Goal: Task Accomplishment & Management: Use online tool/utility

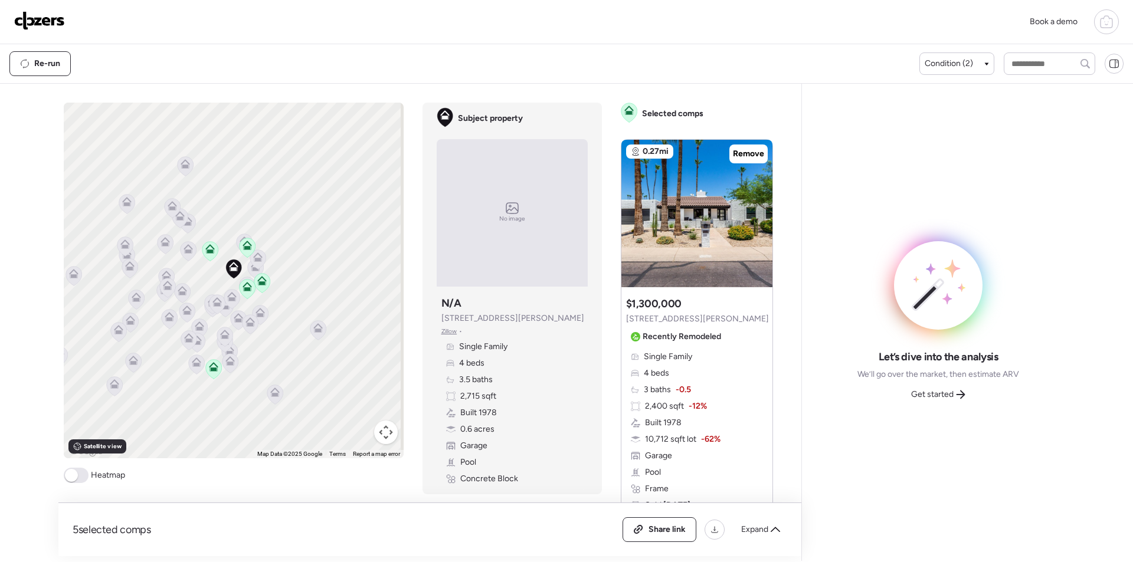
click at [757, 516] on div "5 selected comps All (5) ARV (5) As-is (0) Share link Expand" at bounding box center [429, 529] width 743 height 53
click at [764, 527] on span "Expand" at bounding box center [754, 530] width 27 height 12
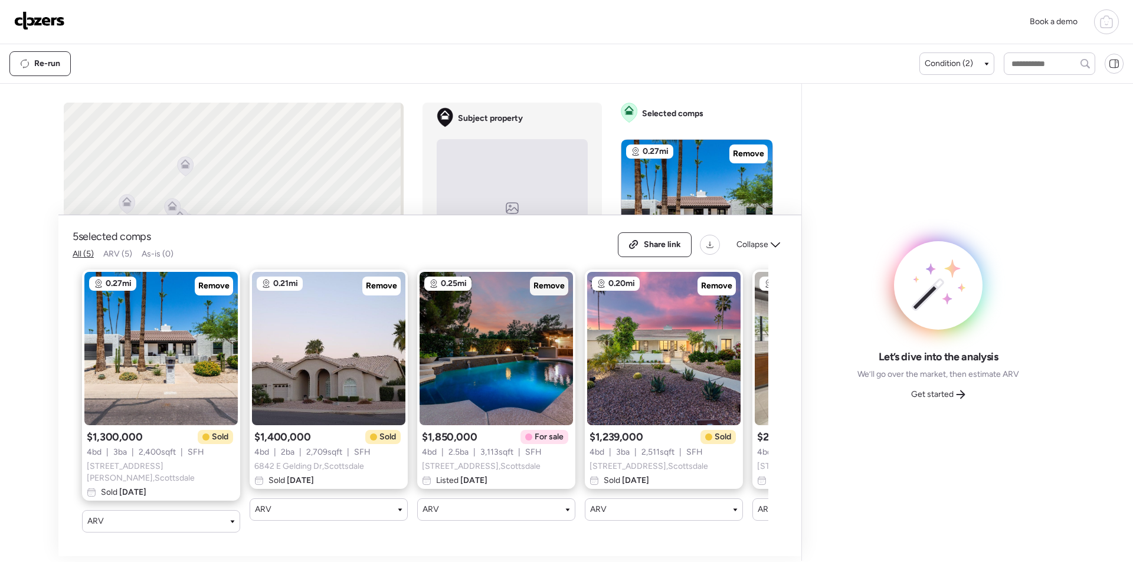
click at [557, 287] on span "Remove" at bounding box center [548, 286] width 31 height 12
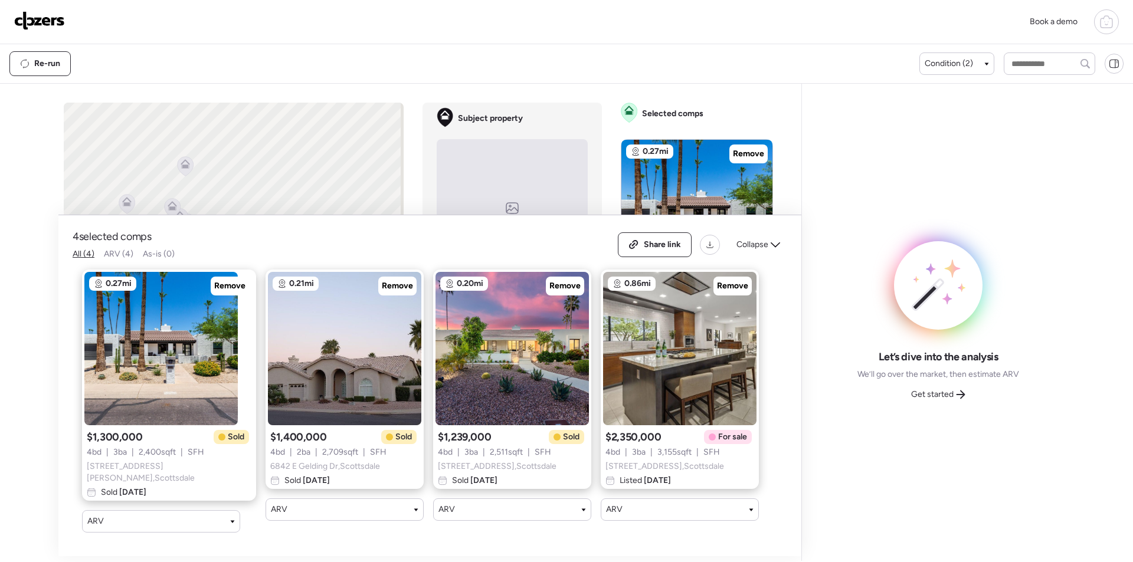
click at [730, 296] on div "Remove" at bounding box center [732, 286] width 38 height 19
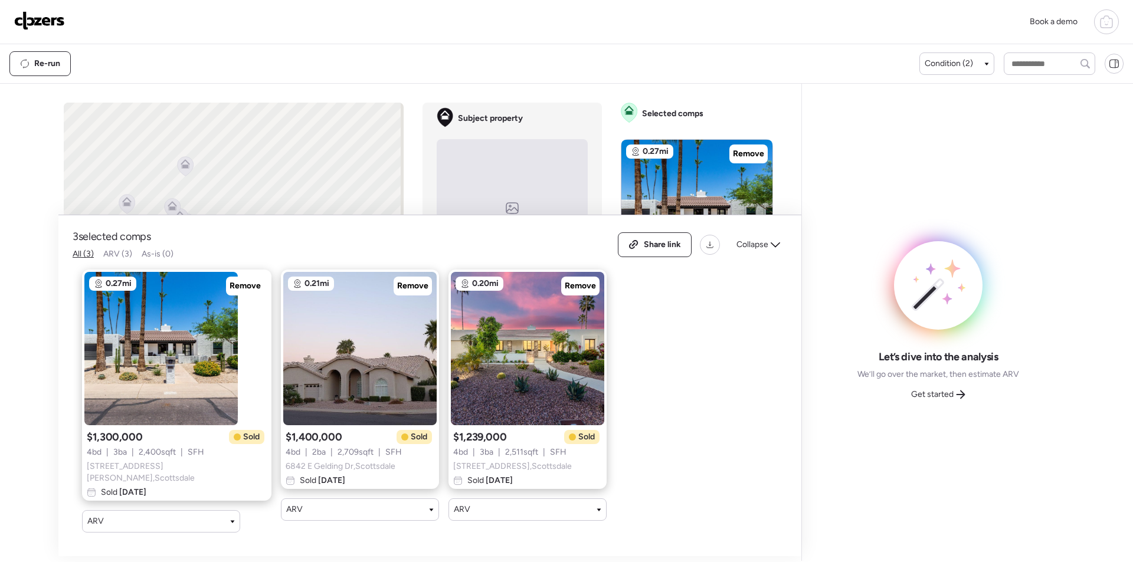
click at [759, 263] on div "0.27mi Remove $1,300,000 Sold 4 bd | 3 ba | 2,400 sqft | SFH [STREET_ADDRESS][P…" at bounding box center [420, 401] width 695 height 282
drag, startPoint x: 760, startPoint y: 254, endPoint x: 674, endPoint y: 284, distance: 90.9
click at [760, 254] on div "Collapse" at bounding box center [758, 244] width 58 height 19
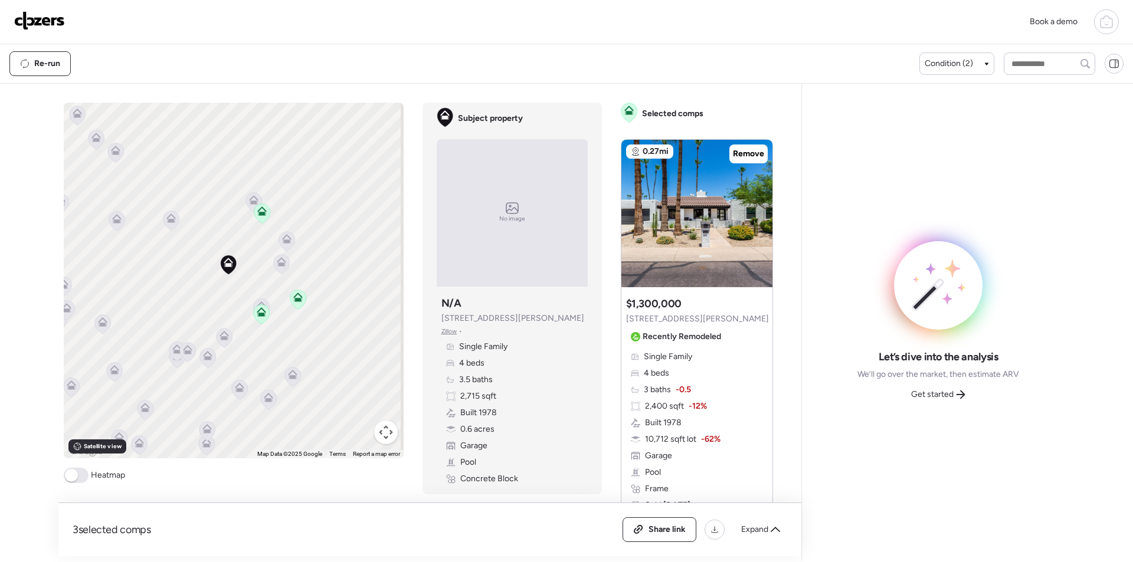
click at [277, 259] on icon at bounding box center [281, 261] width 9 height 9
click at [281, 245] on icon at bounding box center [286, 240] width 16 height 19
click at [277, 265] on icon at bounding box center [281, 261] width 9 height 9
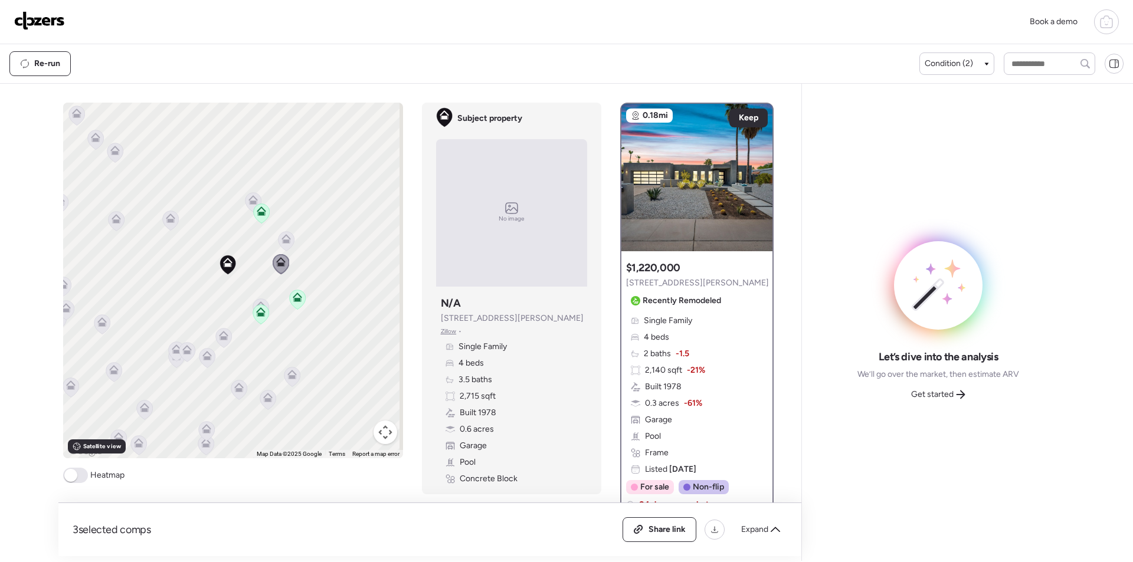
drag, startPoint x: 284, startPoint y: 229, endPoint x: 284, endPoint y: 238, distance: 9.4
click at [284, 229] on div "To activate drag with keyboard, press Alt + Enter. Once in keyboard drag state,…" at bounding box center [233, 281] width 340 height 356
click at [284, 243] on icon at bounding box center [286, 241] width 8 height 4
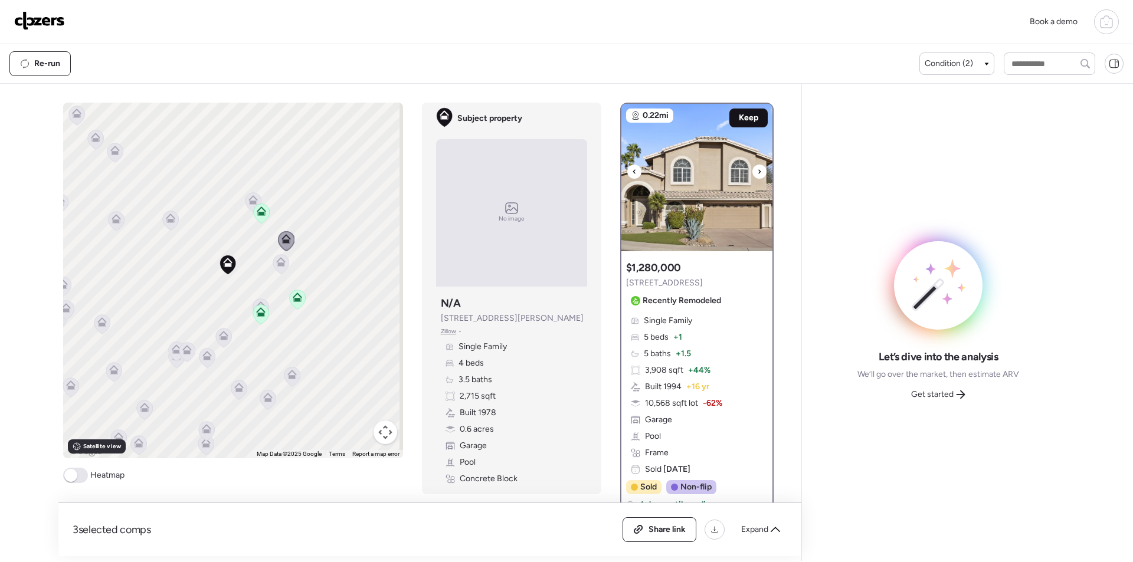
click at [745, 109] on div "Keep" at bounding box center [748, 118] width 38 height 19
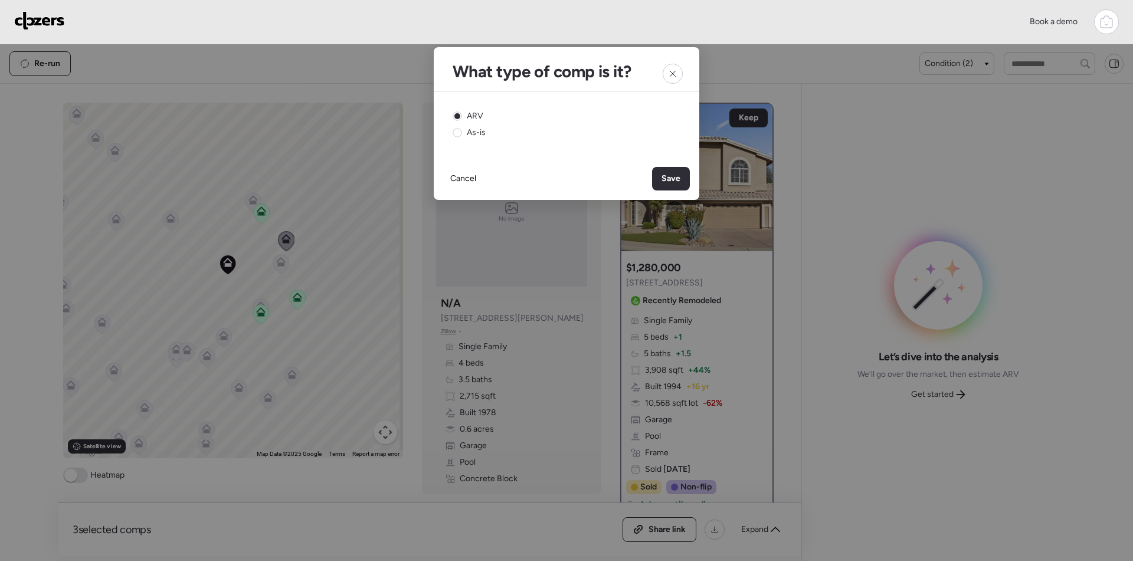
click at [672, 176] on span "Save" at bounding box center [670, 179] width 19 height 12
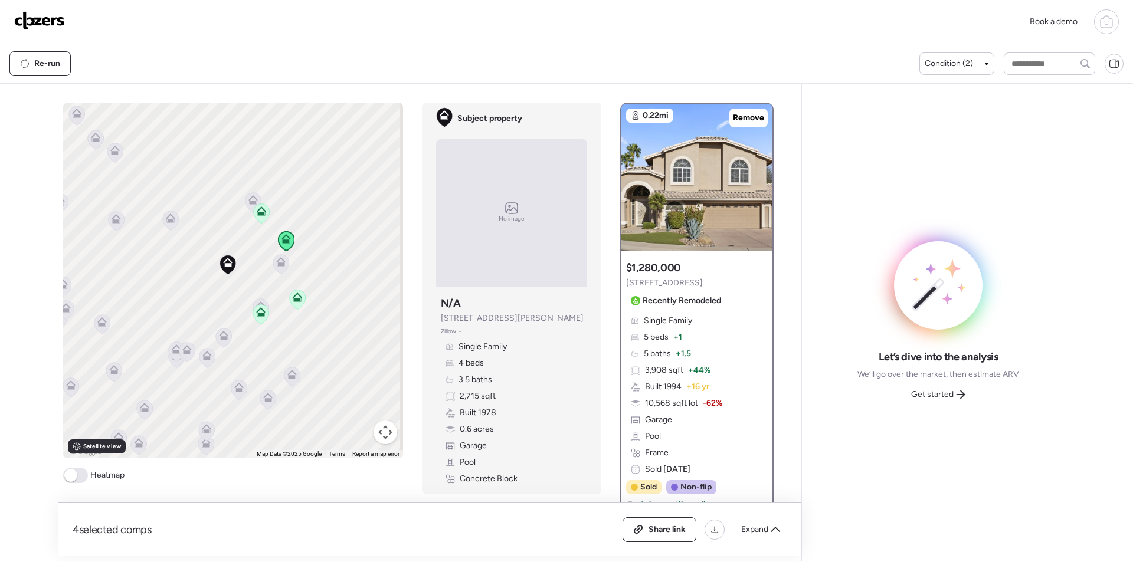
click at [167, 215] on icon at bounding box center [170, 216] width 9 height 5
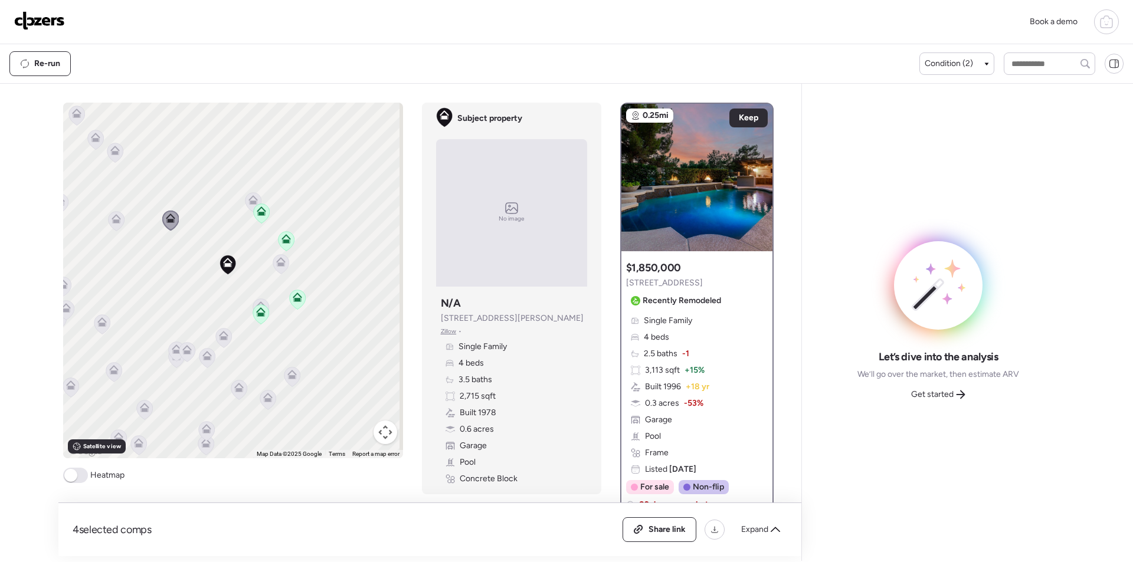
click at [116, 215] on icon at bounding box center [115, 218] width 9 height 9
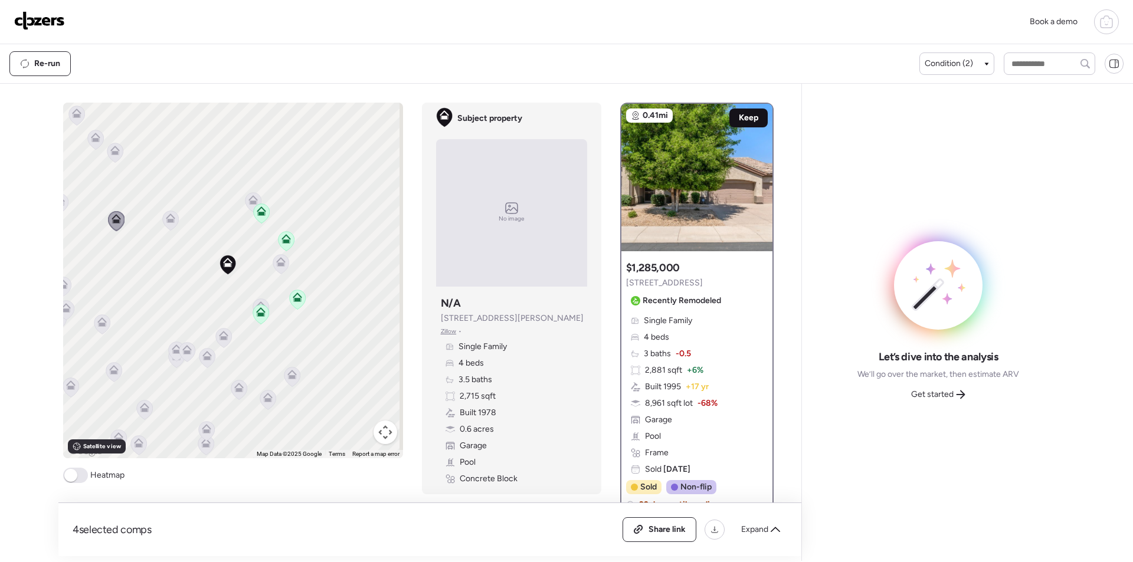
click at [747, 111] on div "Keep" at bounding box center [748, 118] width 38 height 19
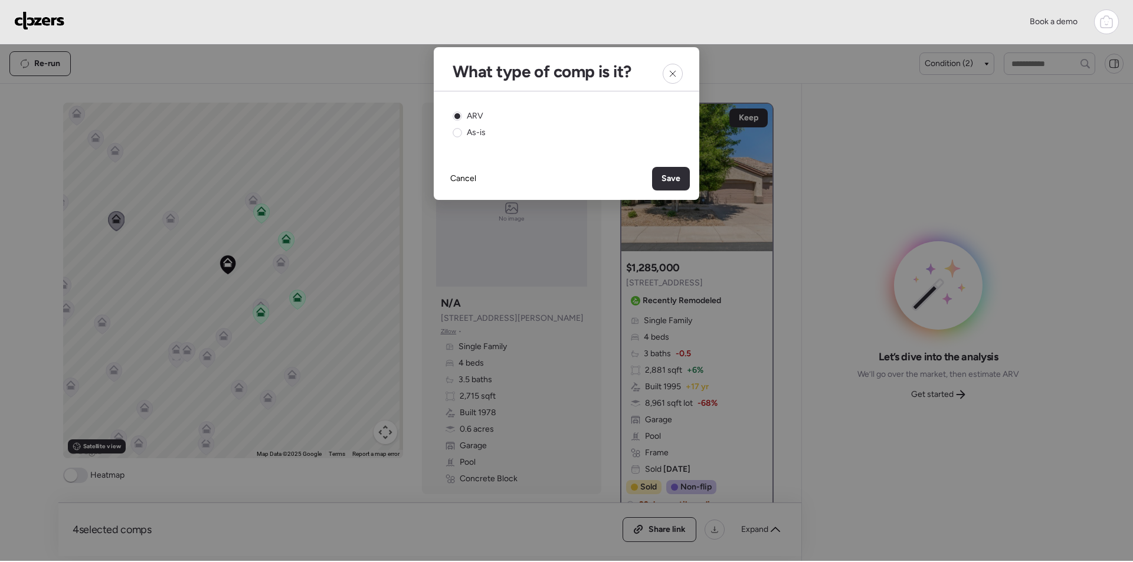
click at [685, 165] on div "Cancel Save" at bounding box center [566, 179] width 265 height 42
drag, startPoint x: 682, startPoint y: 174, endPoint x: 707, endPoint y: 188, distance: 29.0
click at [681, 174] on div "Save" at bounding box center [671, 179] width 38 height 24
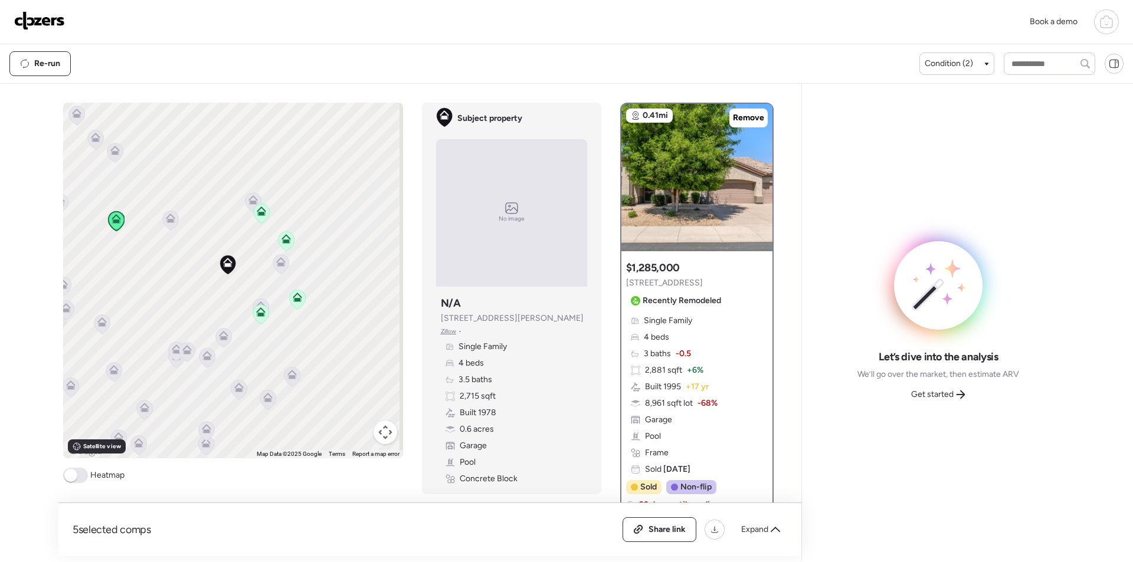
click at [944, 380] on div "Let’s dive into the analysis We’ll go over the market, then estimate ARV Get st…" at bounding box center [938, 377] width 162 height 54
click at [944, 398] on span "Get started" at bounding box center [932, 395] width 42 height 12
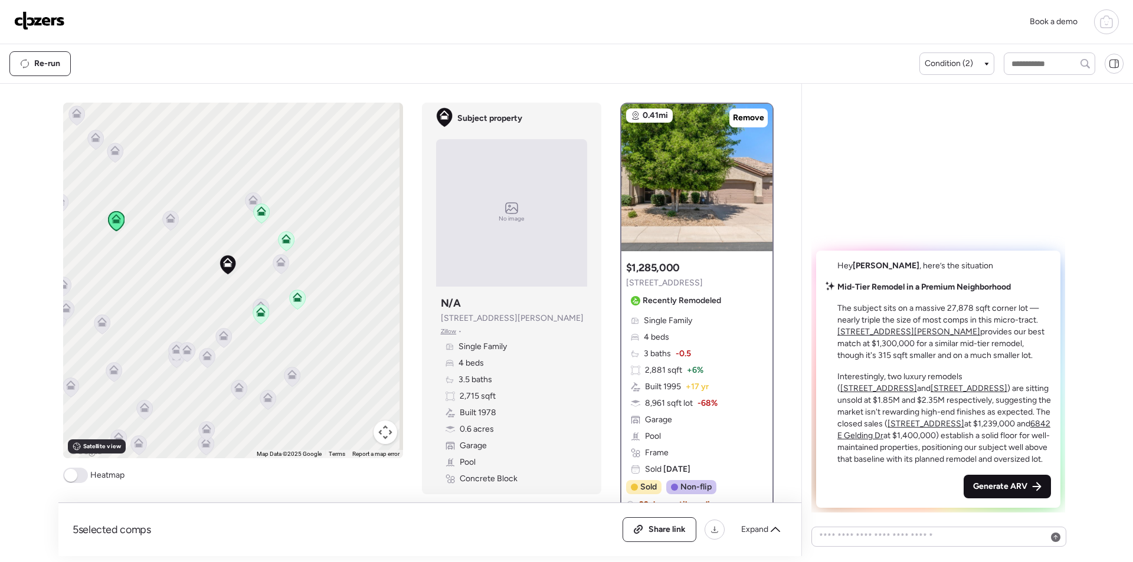
click at [997, 489] on span "Generate ARV" at bounding box center [1000, 487] width 54 height 12
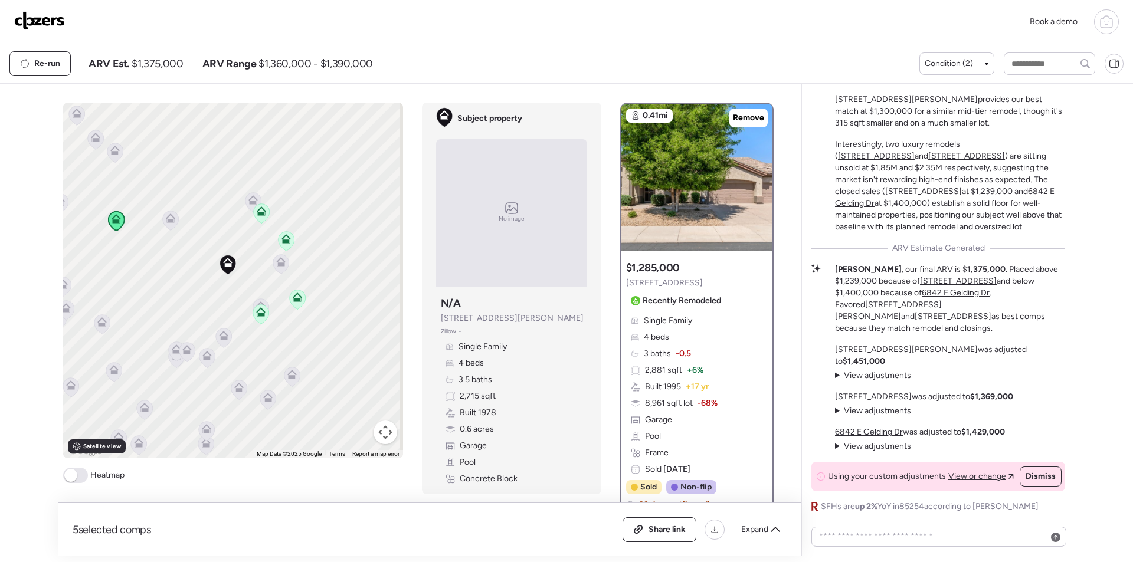
click at [176, 67] on span "$1,375,000" at bounding box center [157, 64] width 51 height 14
copy span "1,375,000"
click at [672, 530] on span "Share link" at bounding box center [666, 530] width 37 height 12
click at [25, 22] on img at bounding box center [39, 20] width 51 height 19
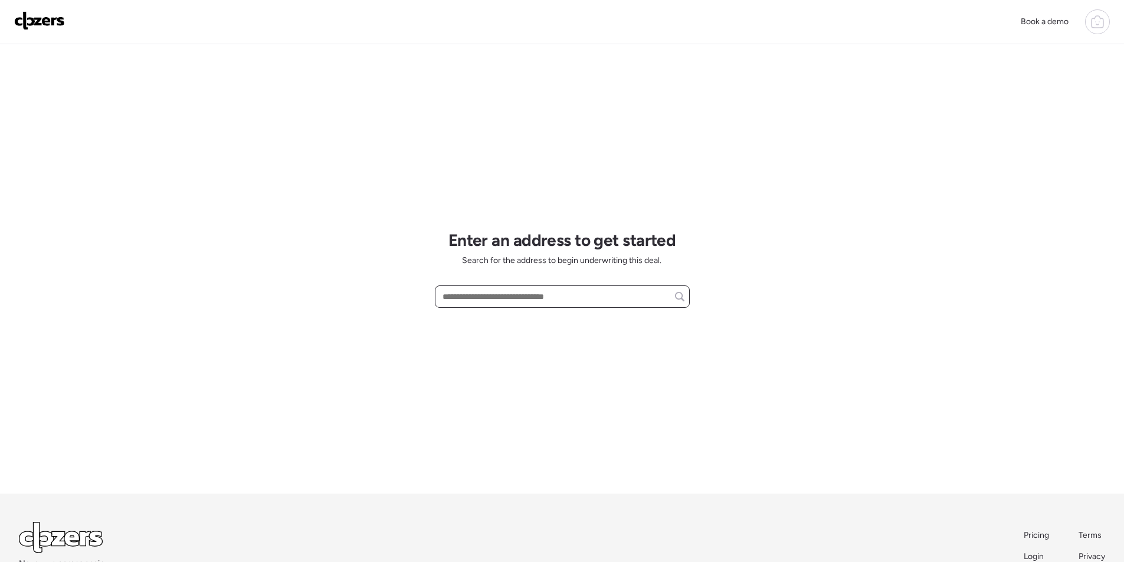
click at [546, 304] on input "text" at bounding box center [562, 296] width 244 height 17
paste input "**********"
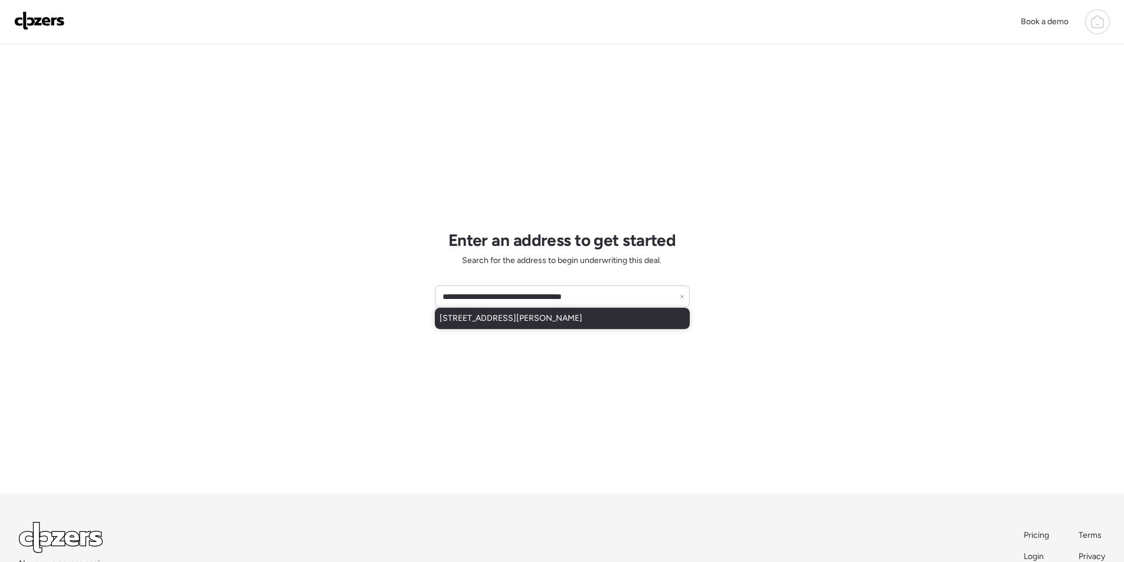
click at [506, 320] on span "29722 W Mitchell Ave, Buckeye, AZ, 85396" at bounding box center [510, 319] width 143 height 12
type input "**********"
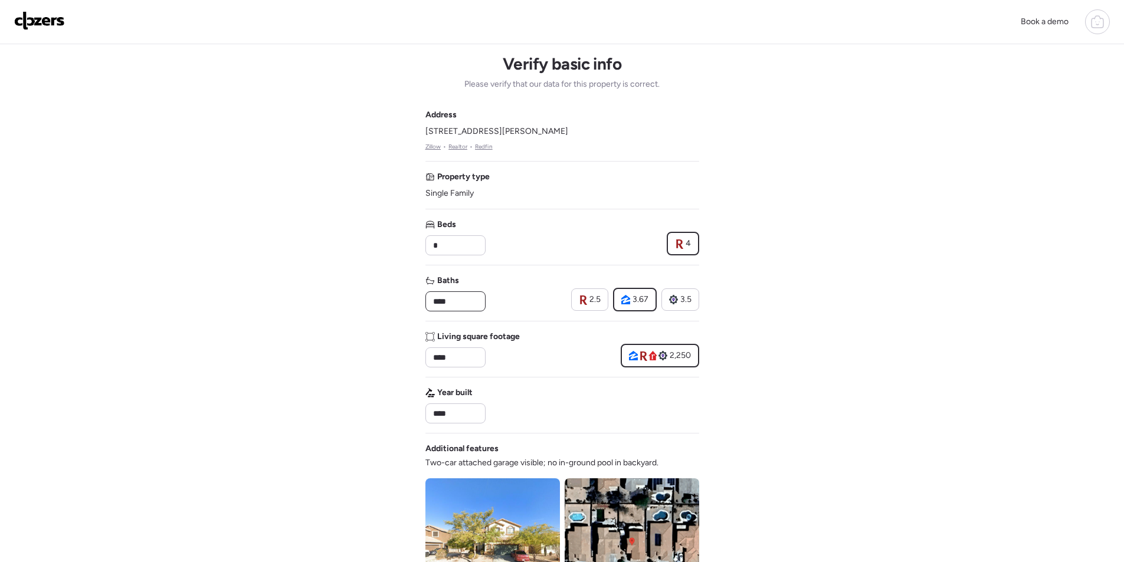
click at [452, 297] on input "****" at bounding box center [456, 301] width 50 height 17
click at [452, 296] on input "****" at bounding box center [456, 301] width 50 height 17
type input "*"
click at [523, 291] on div "Baths * 2.5 3.67 3.5" at bounding box center [562, 293] width 274 height 37
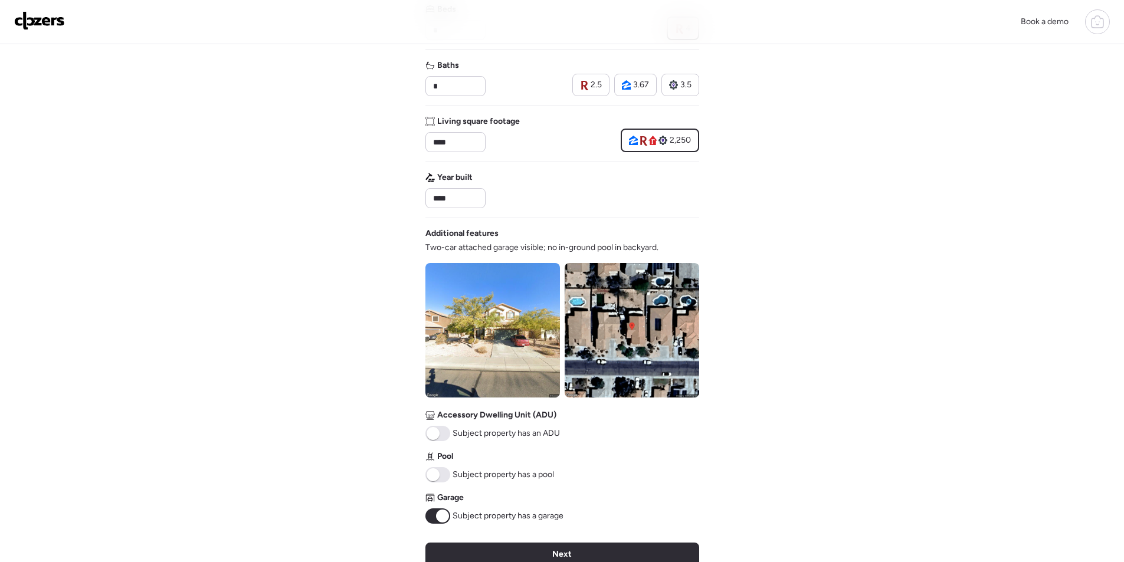
scroll to position [216, 0]
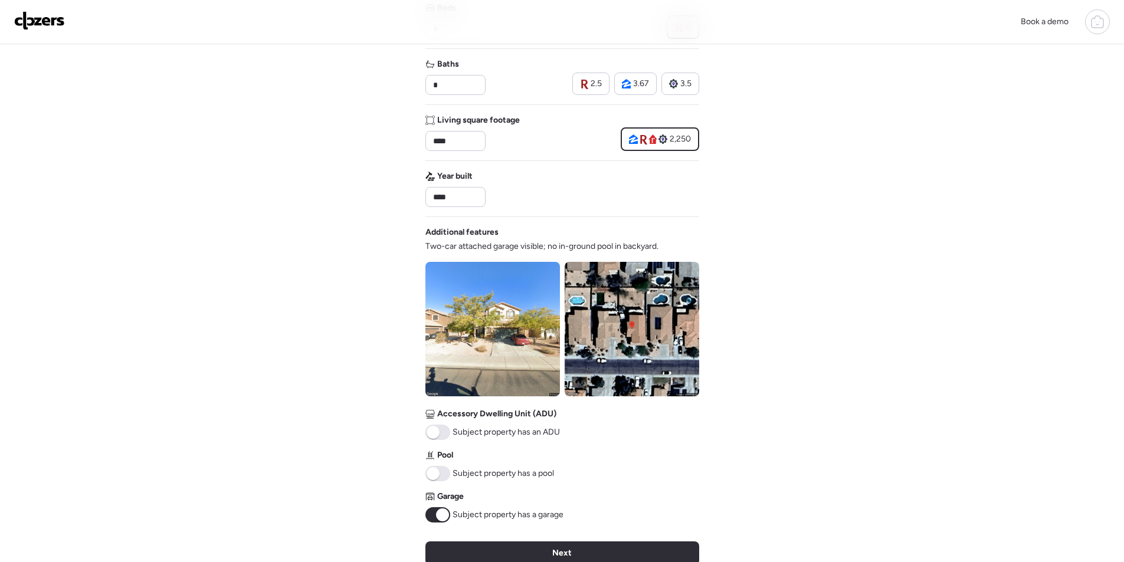
click at [585, 309] on img at bounding box center [632, 329] width 134 height 134
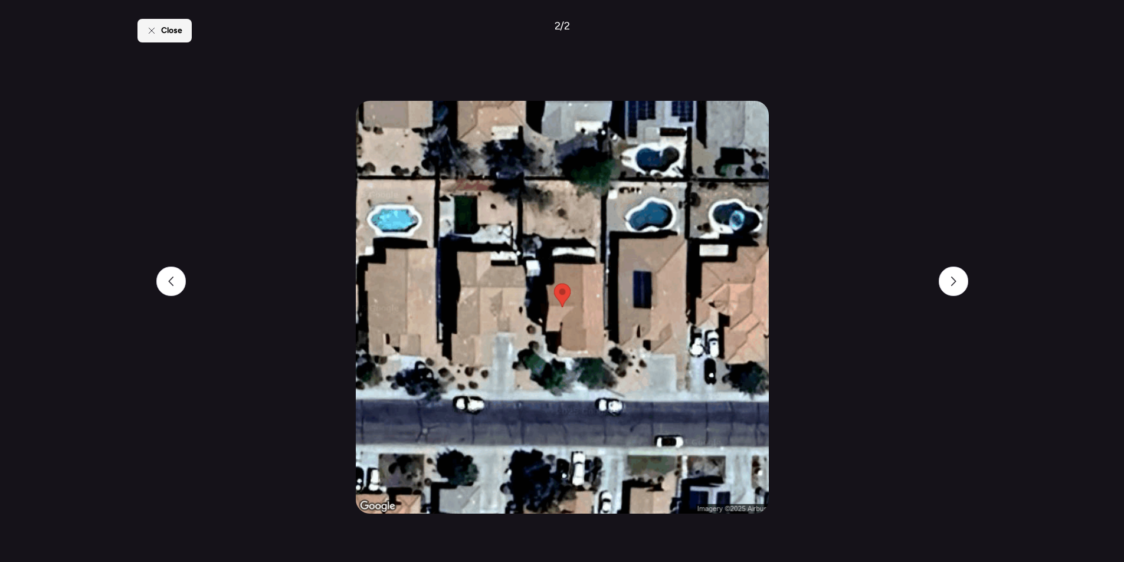
click at [158, 22] on div "Close" at bounding box center [164, 31] width 54 height 24
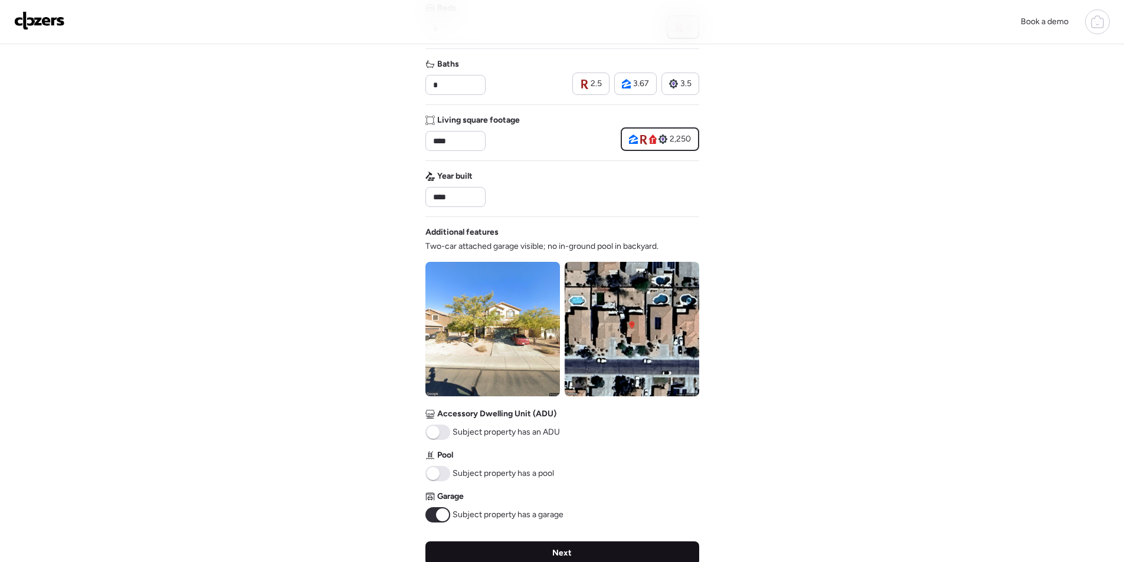
click at [488, 557] on div "Next" at bounding box center [562, 554] width 274 height 24
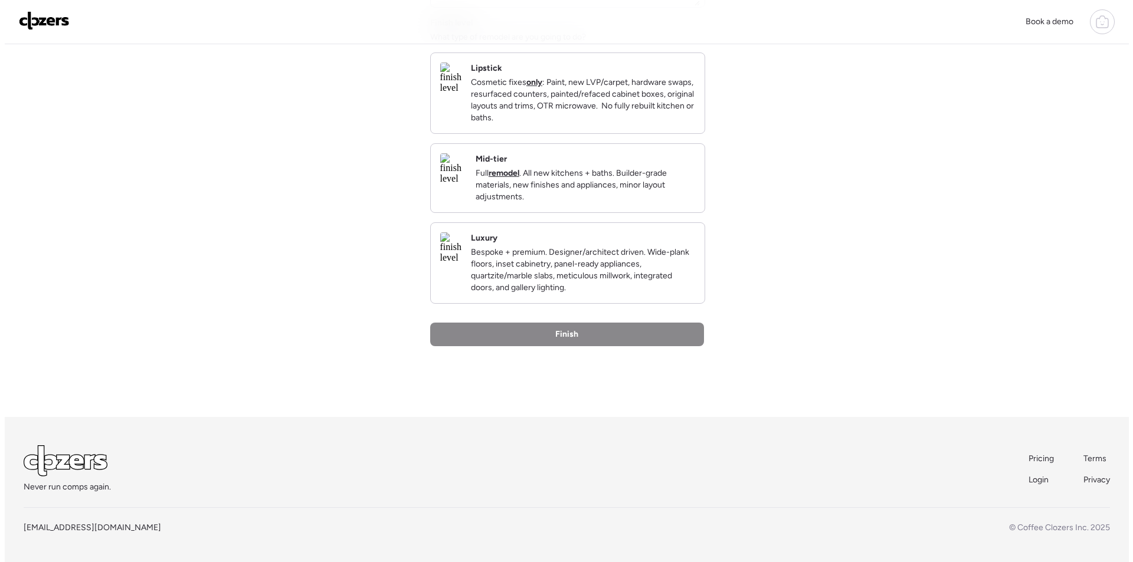
scroll to position [0, 0]
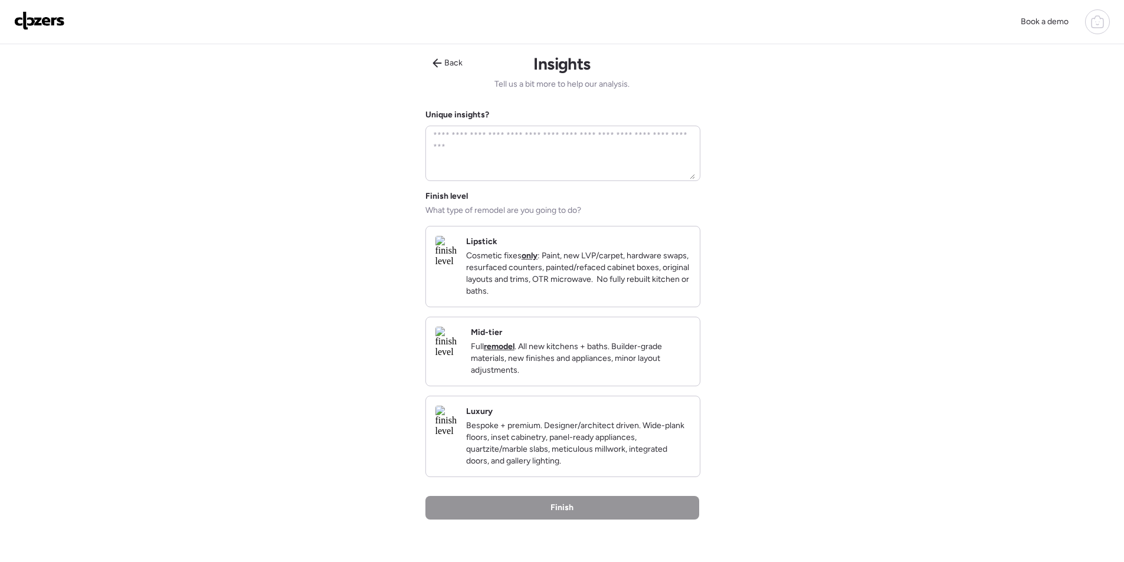
click at [646, 376] on p "Full remodel . All new kitchens + baths. Builder-grade materials, new finishes …" at bounding box center [580, 358] width 219 height 35
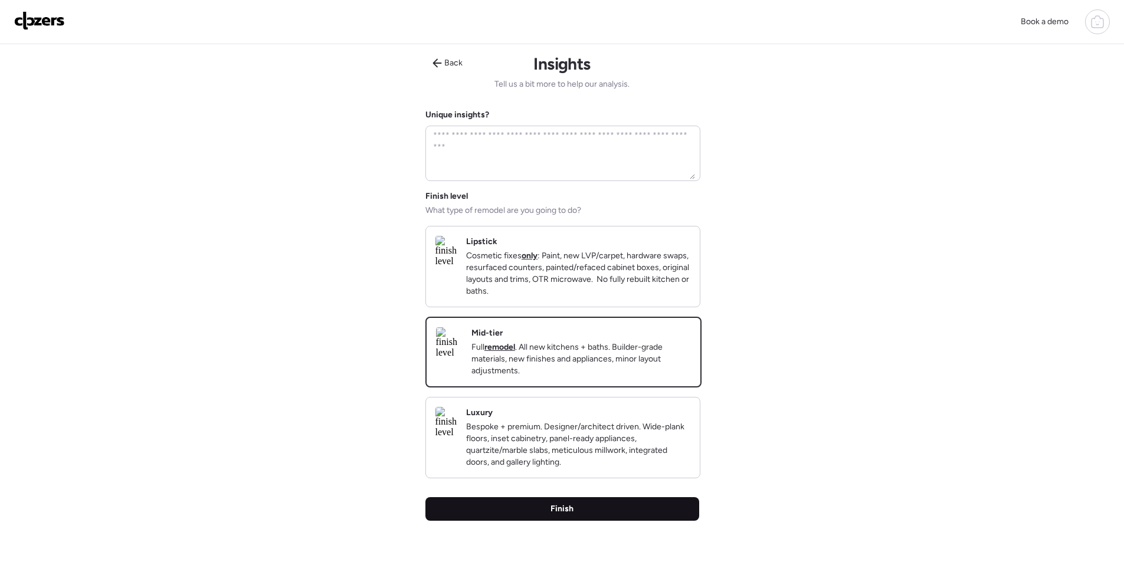
click at [609, 519] on div "Finish" at bounding box center [562, 509] width 274 height 24
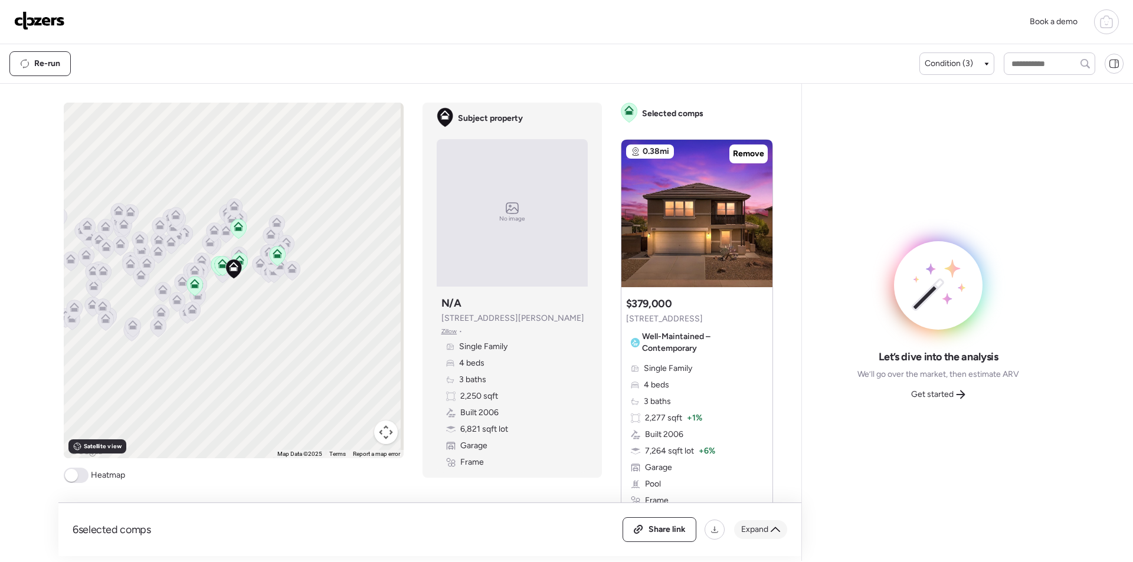
click at [781, 536] on div "Expand" at bounding box center [760, 529] width 53 height 19
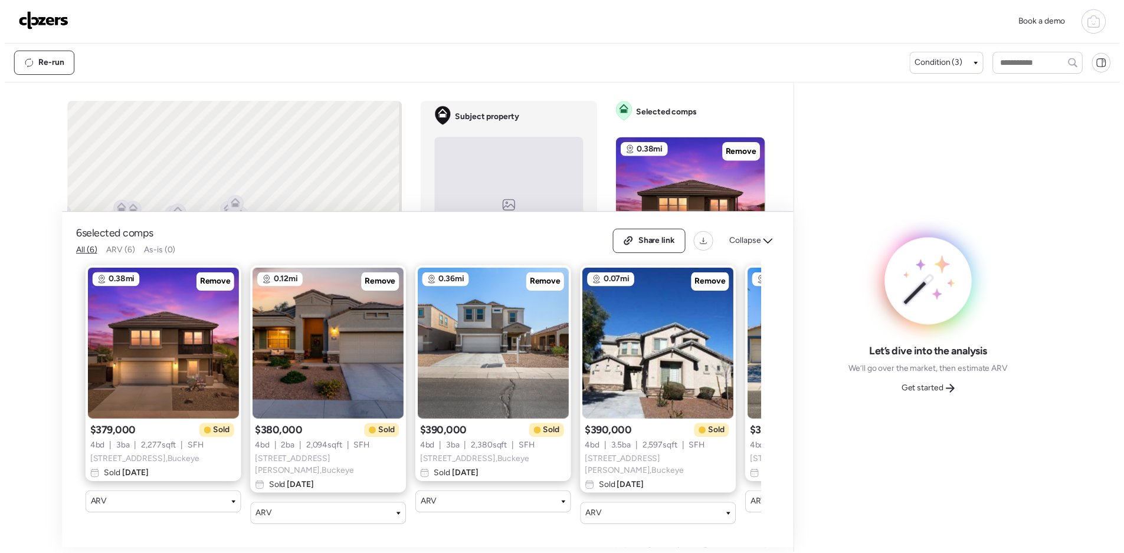
scroll to position [0, 319]
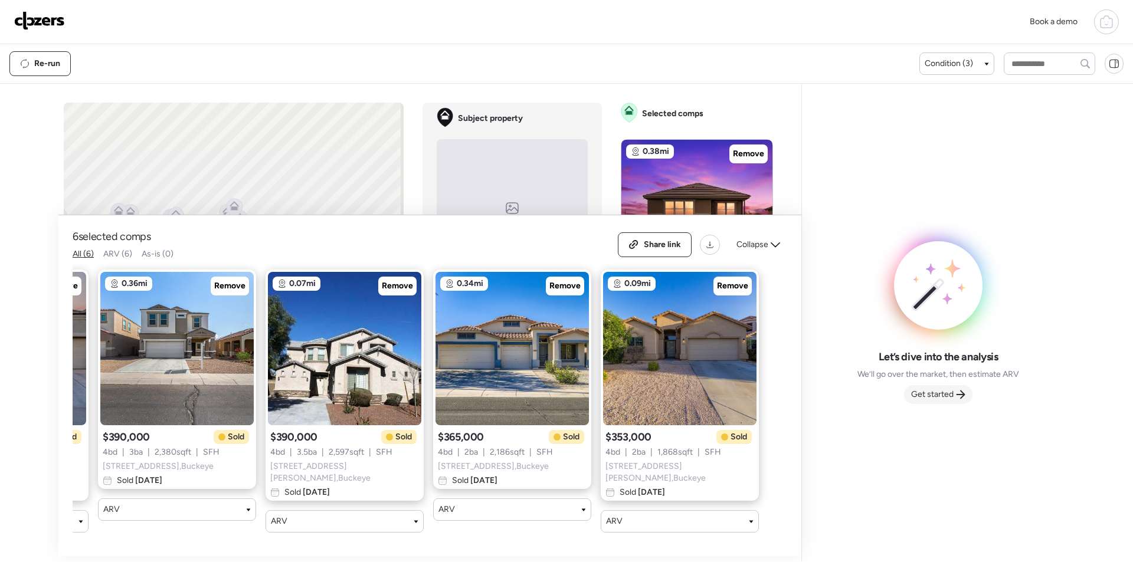
click at [931, 390] on span "Get started" at bounding box center [932, 395] width 42 height 12
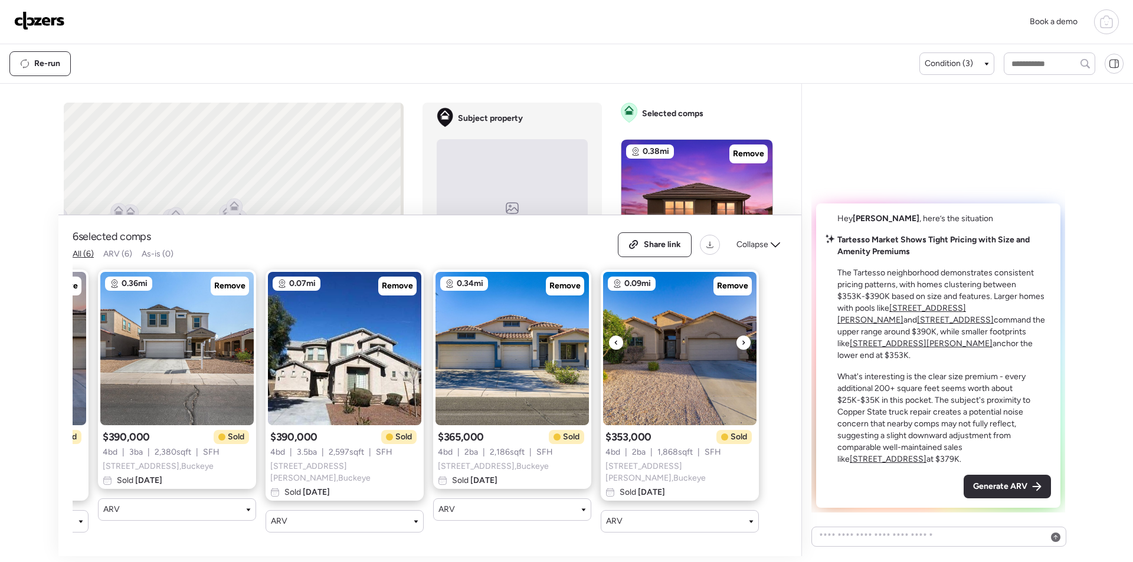
scroll to position [0, 47]
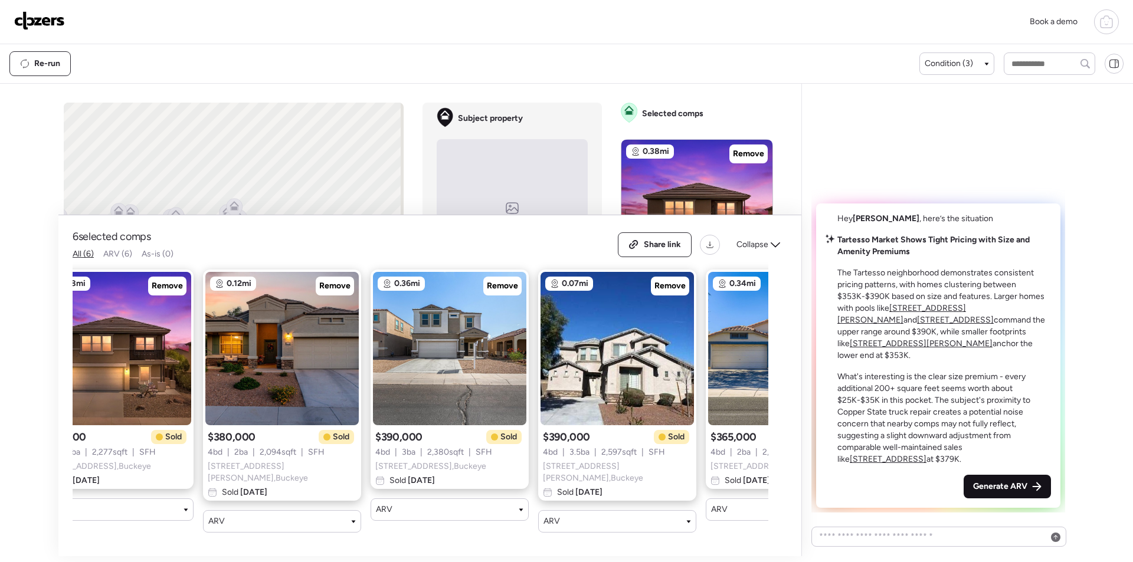
click at [998, 478] on div "Generate ARV" at bounding box center [1006, 487] width 87 height 24
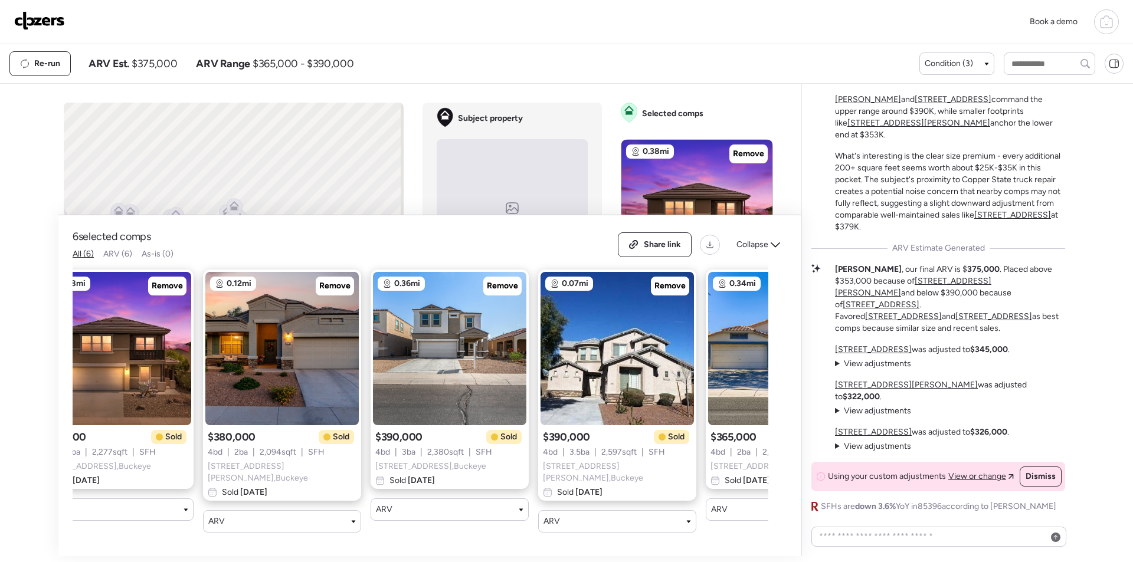
click at [171, 70] on span "$375,000" at bounding box center [154, 64] width 45 height 14
copy span "375,000"
drag, startPoint x: 662, startPoint y: 254, endPoint x: 645, endPoint y: 232, distance: 27.4
click at [662, 254] on div "Share link" at bounding box center [654, 245] width 73 height 24
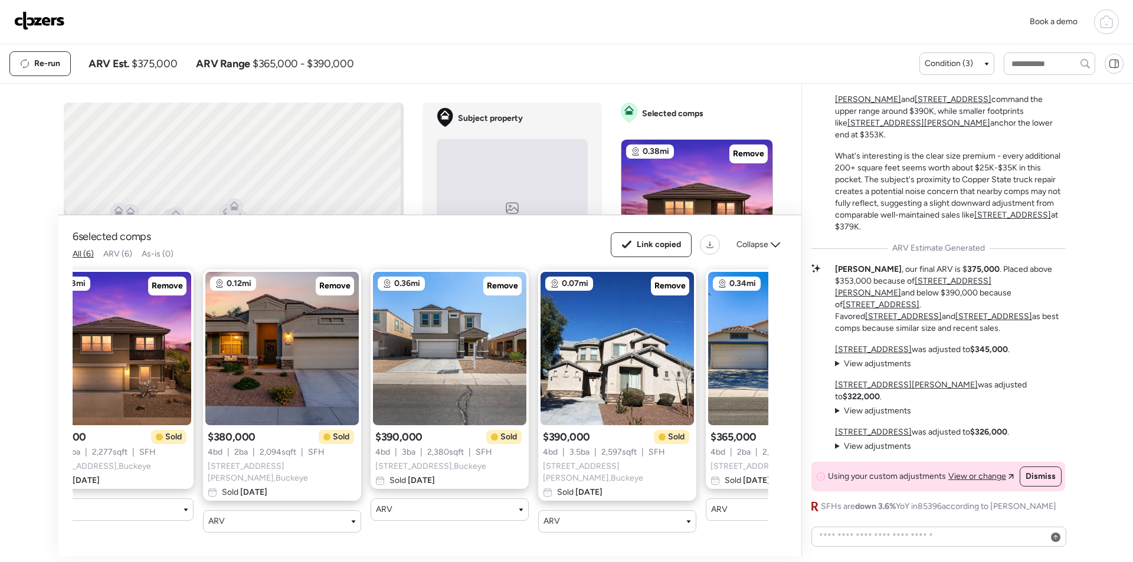
click at [56, 29] on link at bounding box center [39, 21] width 51 height 21
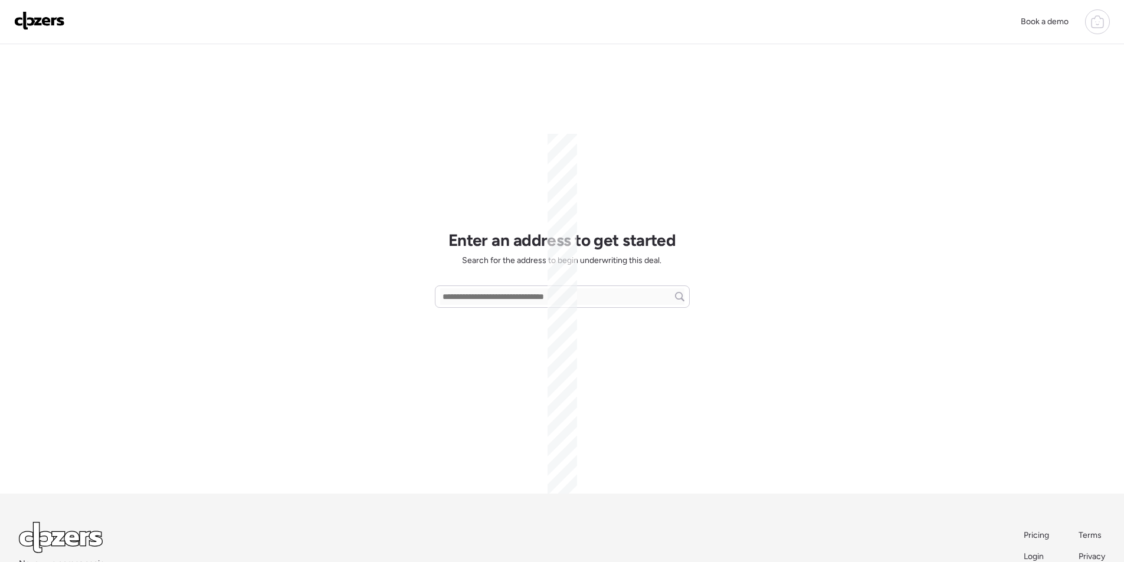
click at [503, 282] on div "Enter an address to get started Search for the address to begin underwriting th…" at bounding box center [562, 269] width 255 height 450
click at [498, 295] on input "text" at bounding box center [562, 296] width 244 height 17
paste input "**********"
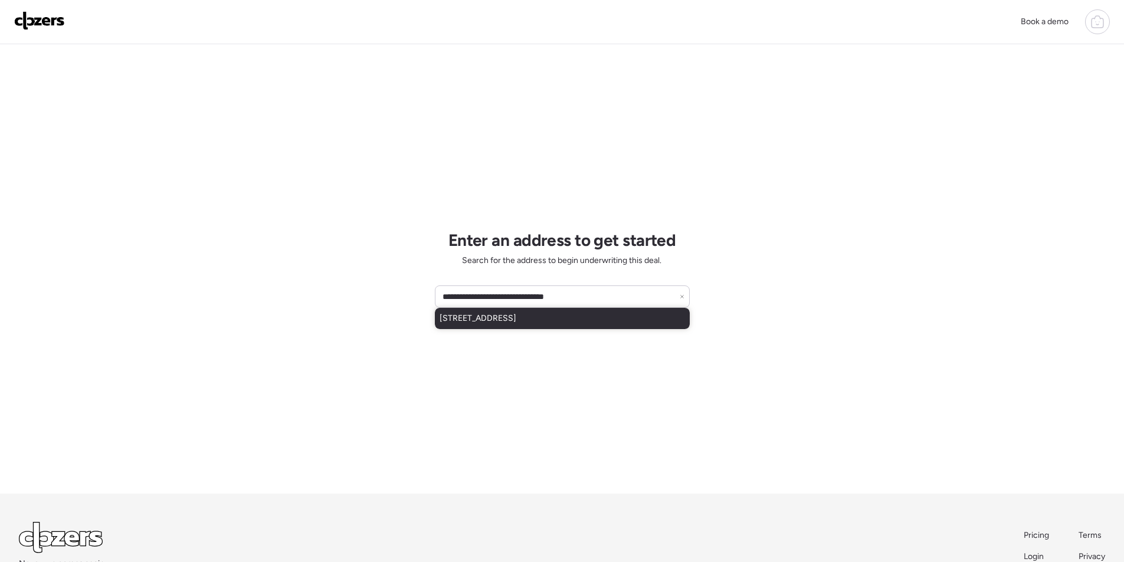
click at [497, 309] on div "2202 E Baywood Ave, Mesa, AZ, 85204" at bounding box center [562, 318] width 255 height 21
type input "**********"
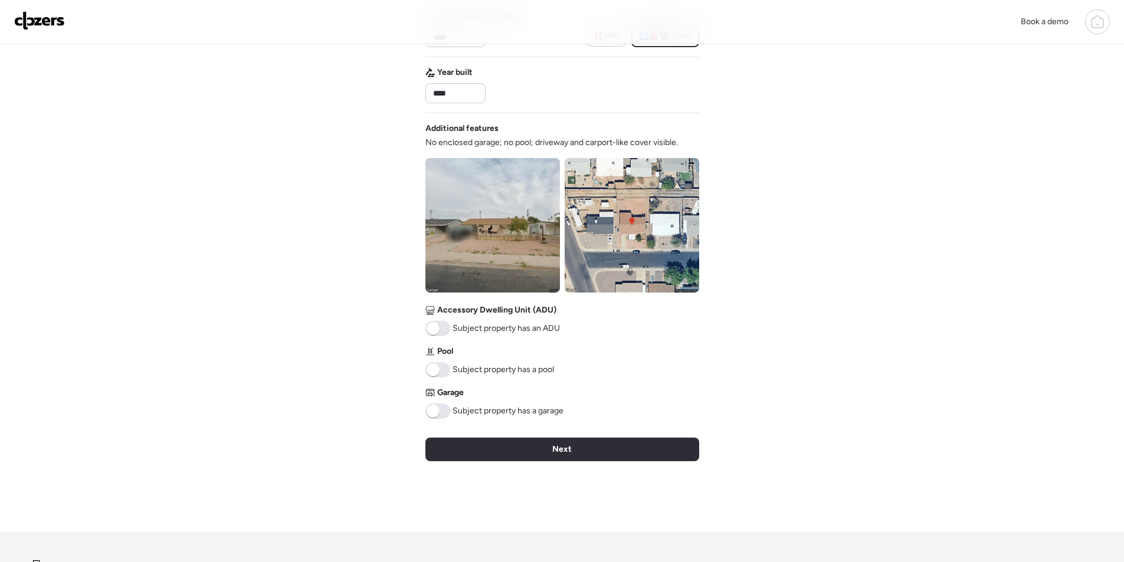
scroll to position [355, 0]
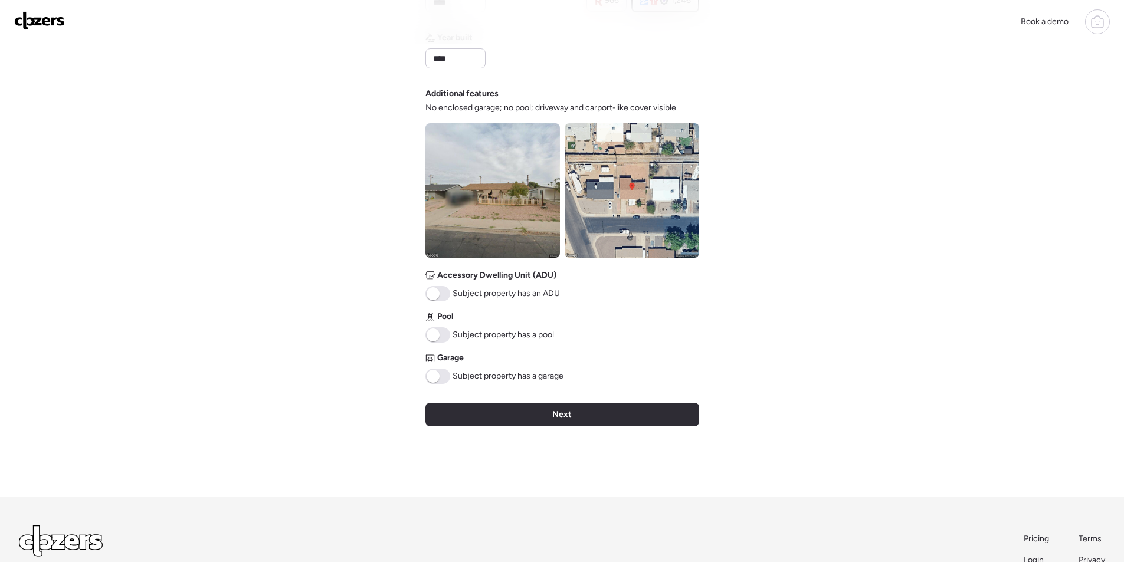
click at [453, 202] on img at bounding box center [492, 190] width 134 height 134
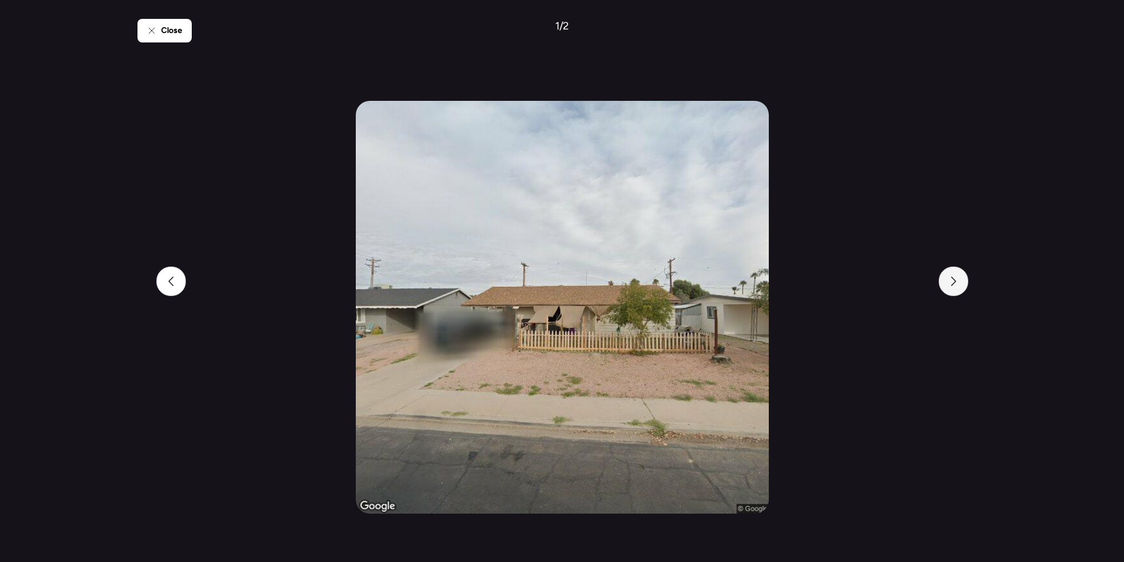
click at [962, 277] on div at bounding box center [953, 281] width 29 height 29
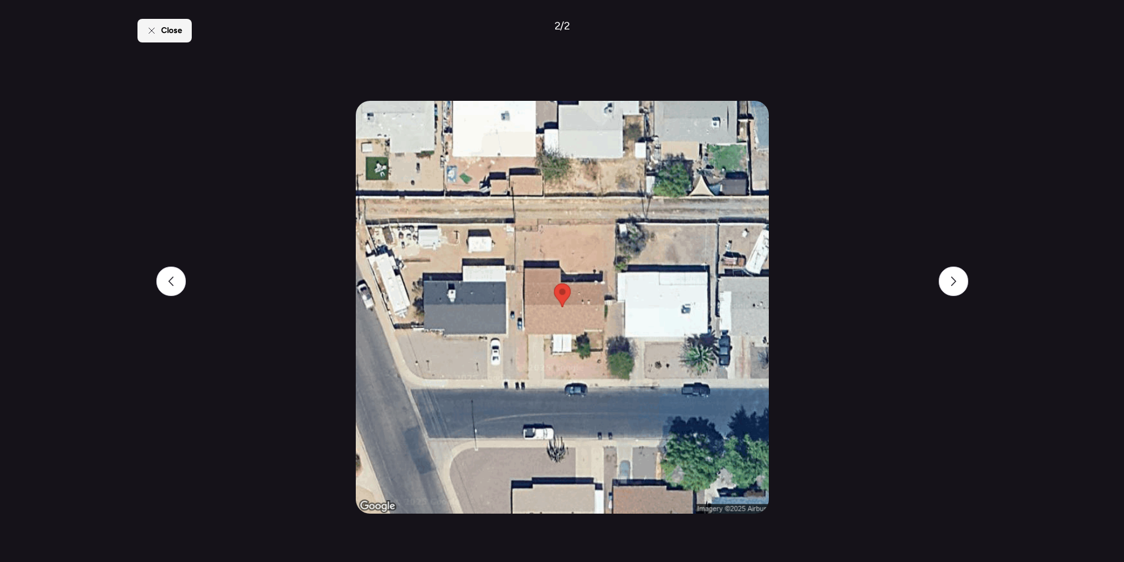
click at [176, 27] on span "Close" at bounding box center [171, 31] width 21 height 12
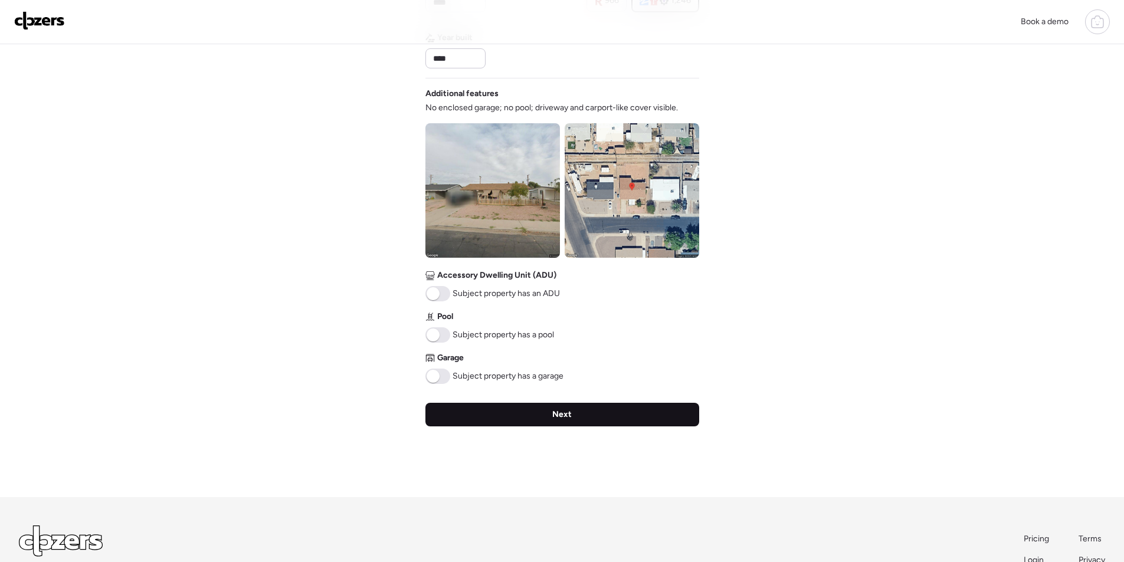
click at [534, 418] on div "Next" at bounding box center [562, 415] width 274 height 24
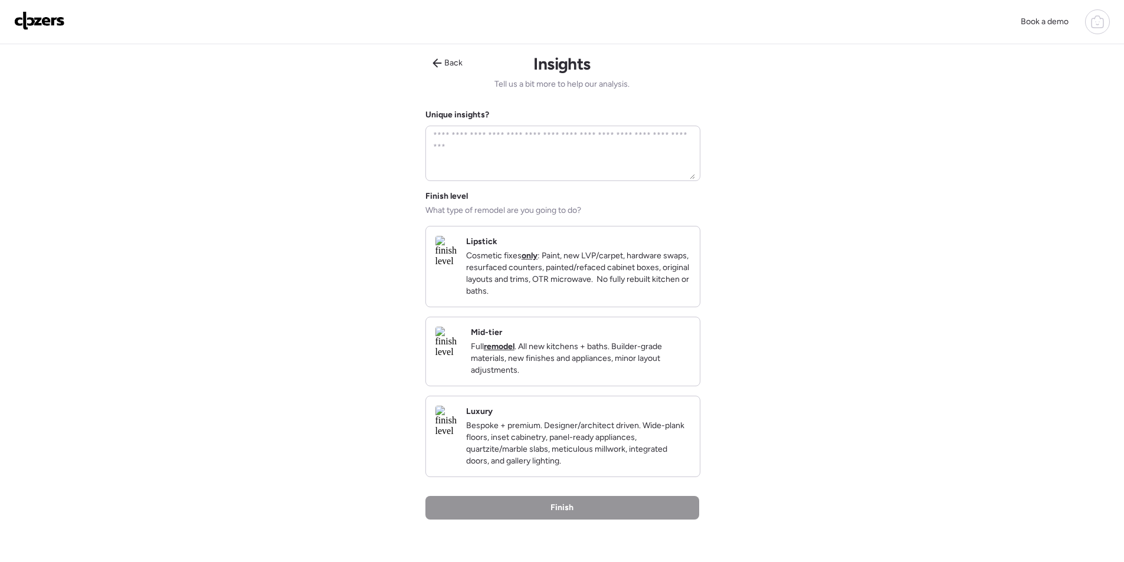
drag, startPoint x: 555, startPoint y: 339, endPoint x: 555, endPoint y: 351, distance: 11.8
click at [555, 341] on div "Mid-tier Full remodel . All new kitchens + baths. Builder-grade materials, new …" at bounding box center [580, 352] width 219 height 50
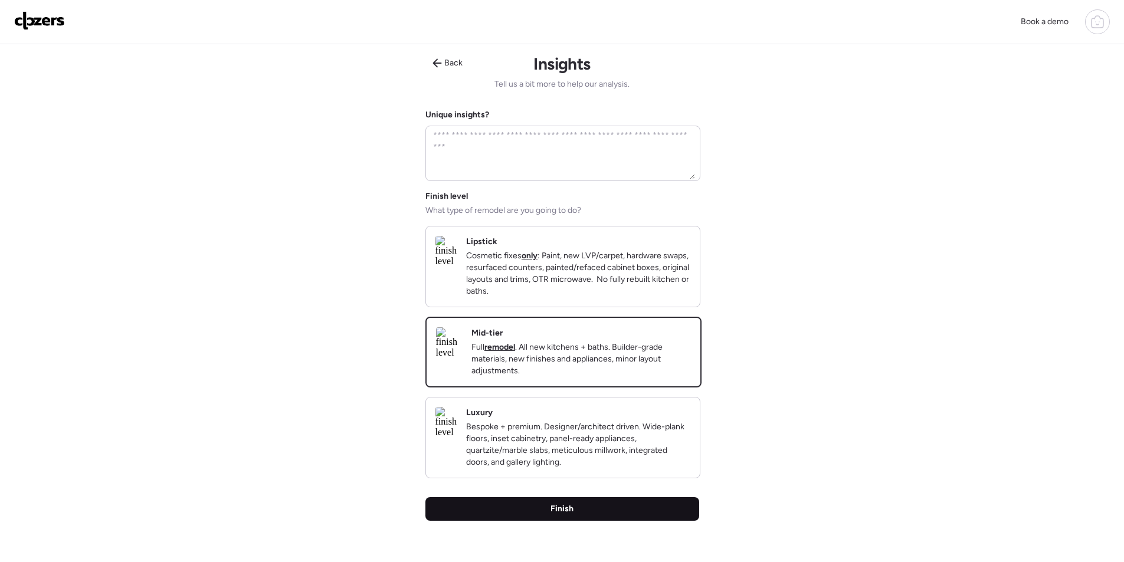
click at [494, 521] on div "Finish" at bounding box center [562, 509] width 274 height 24
